Goal: Task Accomplishment & Management: Manage account settings

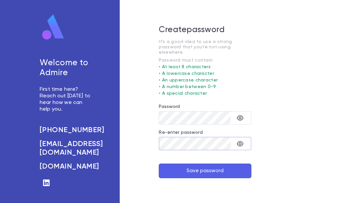
click at [194, 169] on button "Save password" at bounding box center [205, 170] width 93 height 15
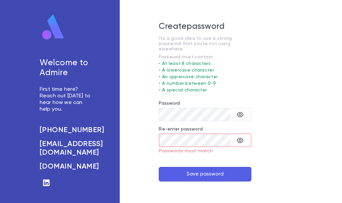
click at [144, 135] on div "Create password It's a good idea to use a strong password that you're not using…" at bounding box center [205, 101] width 171 height 203
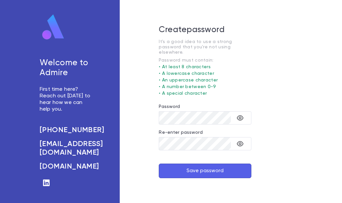
click at [176, 168] on button "Save password" at bounding box center [205, 170] width 93 height 15
click at [156, 114] on div "Create password It's a good idea to use a strong password that you're not using…" at bounding box center [205, 101] width 171 height 203
click at [149, 147] on div "Create password It's a good idea to use a strong password that you're not using…" at bounding box center [205, 101] width 171 height 203
click at [202, 171] on button "Save password" at bounding box center [205, 170] width 93 height 15
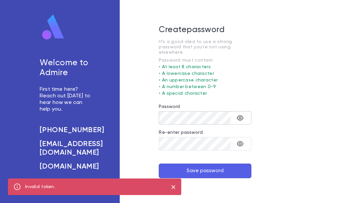
click at [242, 116] on icon "toggle password visibility" at bounding box center [240, 117] width 7 height 5
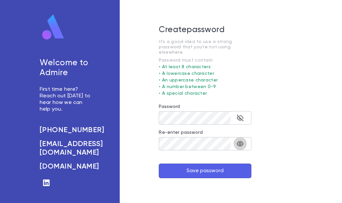
click at [238, 141] on icon "toggle password visibility" at bounding box center [240, 143] width 7 height 5
